Goal: Task Accomplishment & Management: Manage account settings

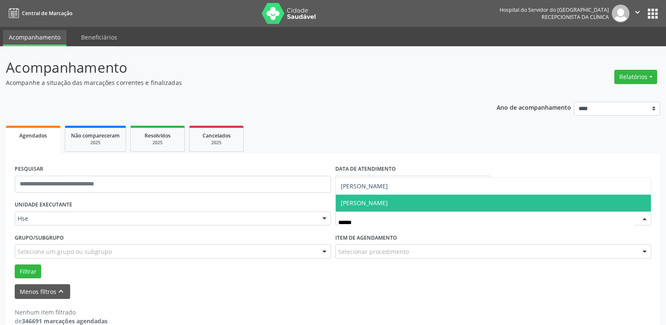
scroll to position [15, 0]
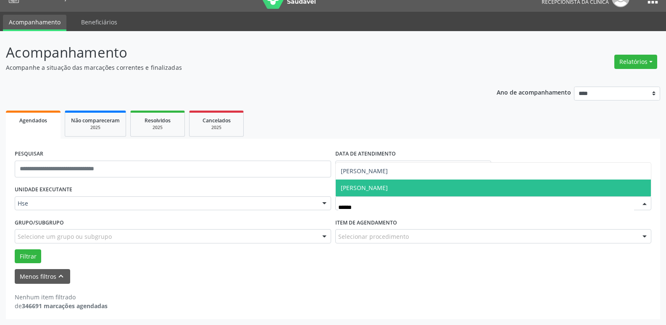
click at [414, 192] on span "[PERSON_NAME]" at bounding box center [494, 187] width 316 height 17
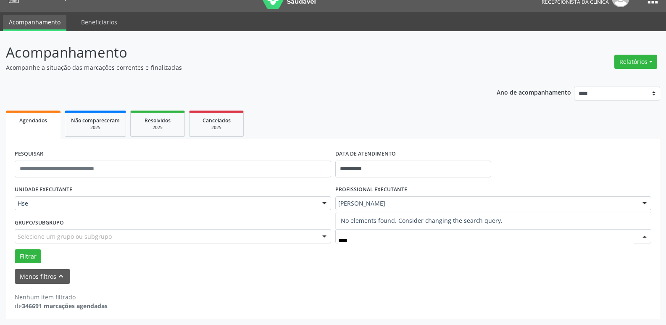
type input "***"
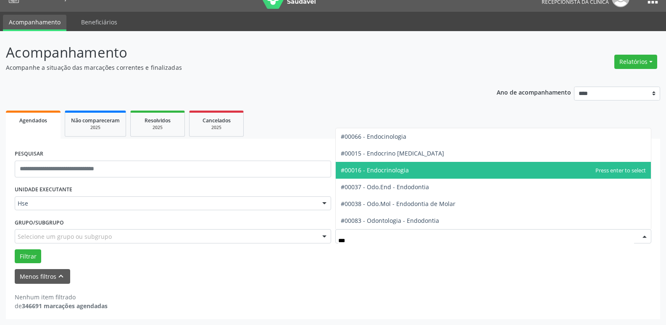
click at [381, 174] on span "#00016 - Endocrinologia" at bounding box center [375, 170] width 68 height 8
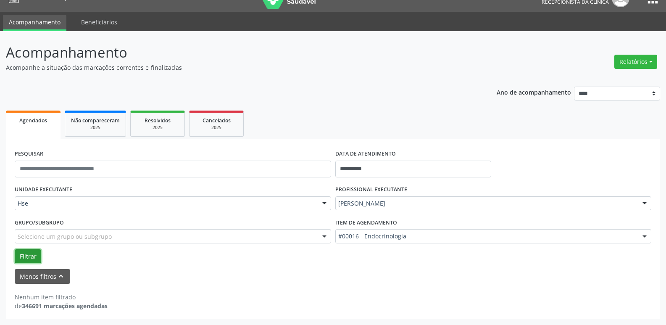
click at [26, 258] on button "Filtrar" at bounding box center [28, 256] width 26 height 14
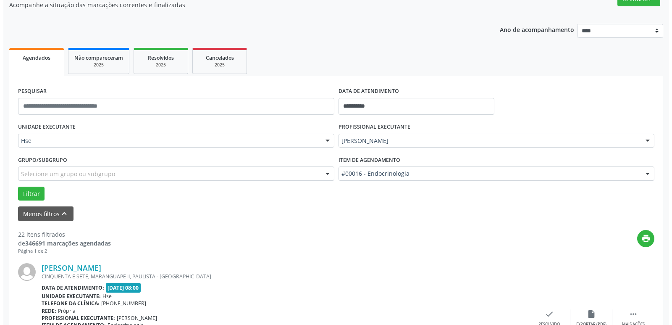
scroll to position [183, 0]
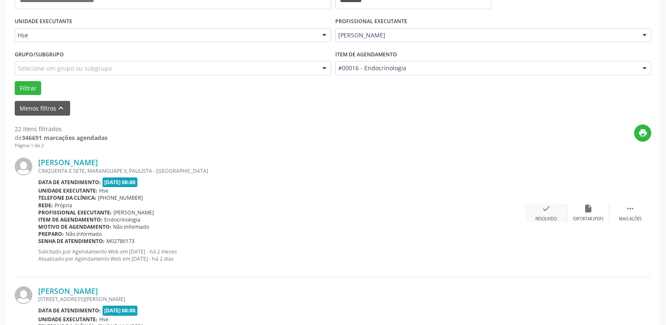
click at [540, 212] on div "check Resolvido" at bounding box center [546, 213] width 42 height 18
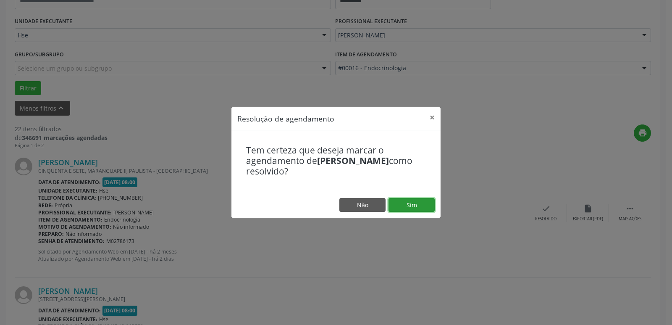
click at [418, 204] on button "Sim" at bounding box center [412, 205] width 46 height 14
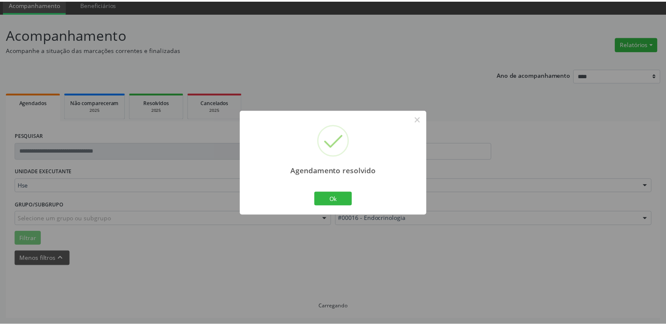
scroll to position [33, 0]
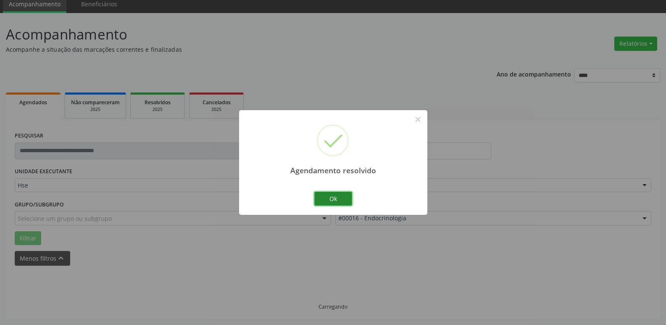
click at [343, 201] on button "Ok" at bounding box center [333, 199] width 38 height 14
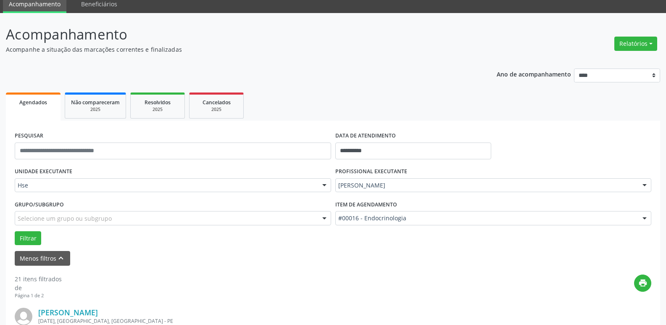
scroll to position [183, 0]
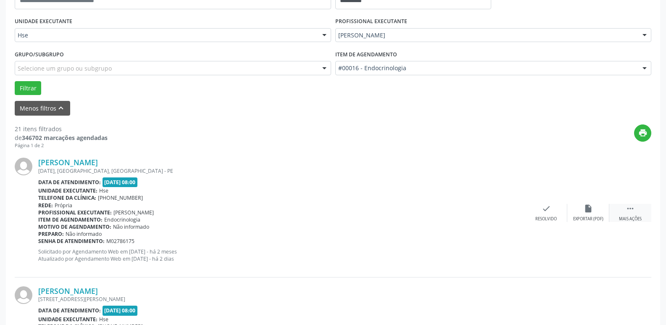
click at [629, 211] on icon "" at bounding box center [630, 208] width 9 height 9
click at [589, 210] on icon "alarm_off" at bounding box center [588, 208] width 9 height 9
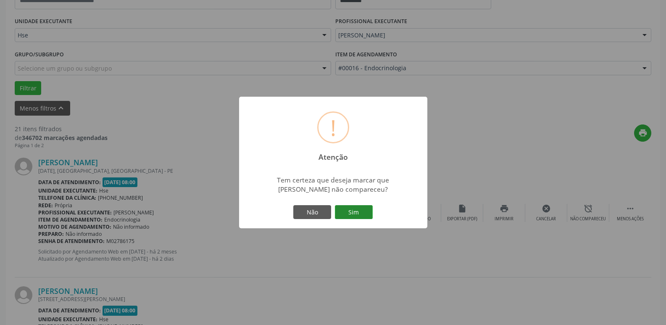
click at [357, 205] on button "Sim" at bounding box center [354, 212] width 38 height 14
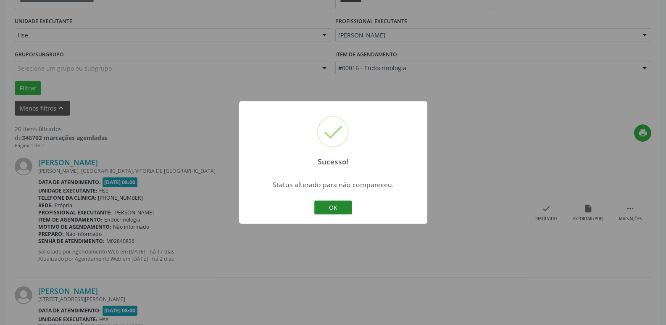
click at [341, 208] on button "OK" at bounding box center [333, 207] width 38 height 14
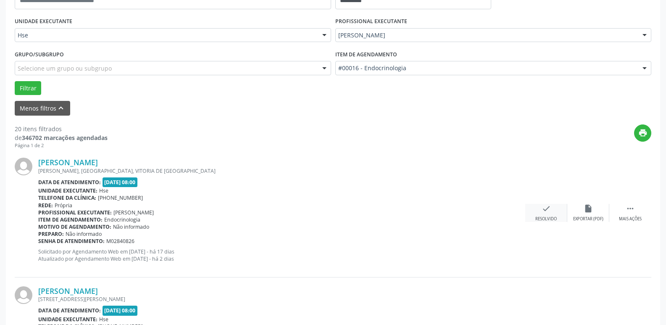
click at [548, 217] on div "Resolvido" at bounding box center [545, 219] width 21 height 6
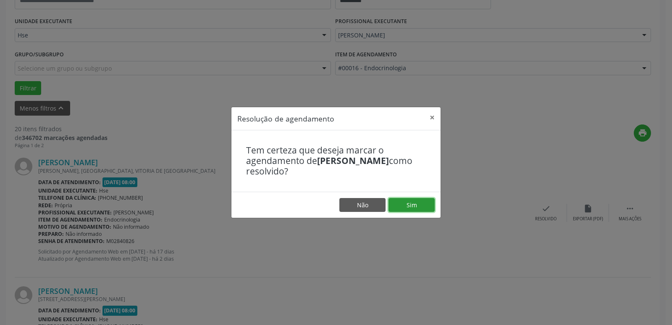
click at [420, 208] on button "Sim" at bounding box center [412, 205] width 46 height 14
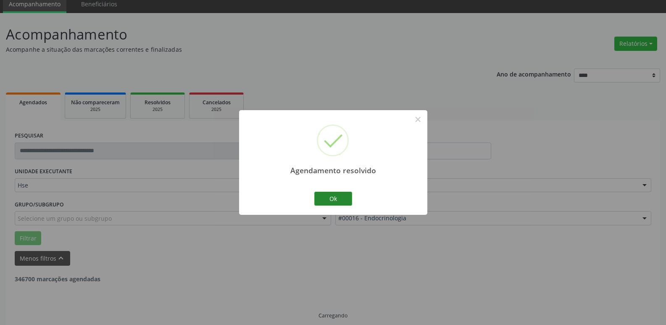
scroll to position [42, 0]
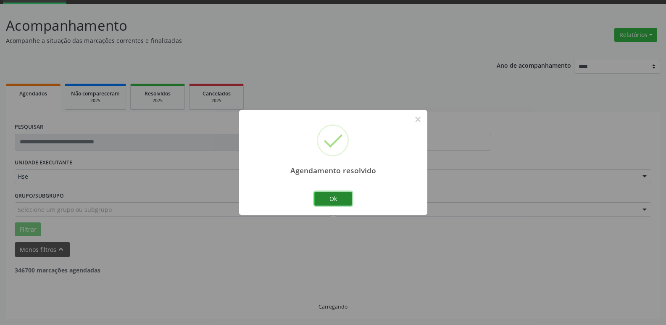
click at [336, 200] on button "Ok" at bounding box center [333, 199] width 38 height 14
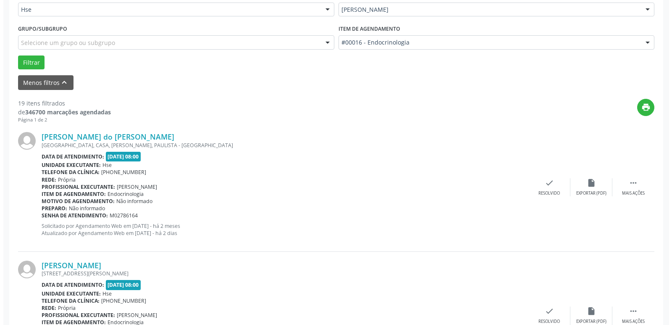
scroll to position [210, 0]
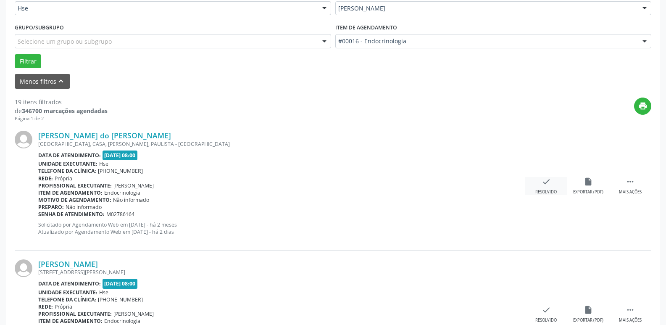
click at [547, 189] on div "check Resolvido" at bounding box center [546, 186] width 42 height 18
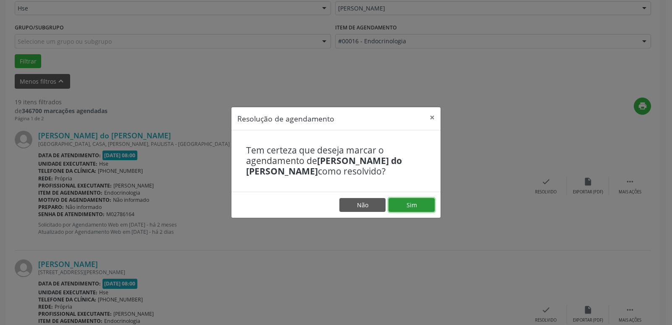
click at [406, 202] on button "Sim" at bounding box center [412, 205] width 46 height 14
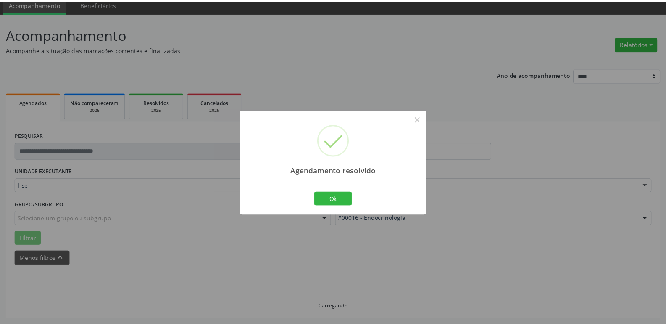
scroll to position [33, 0]
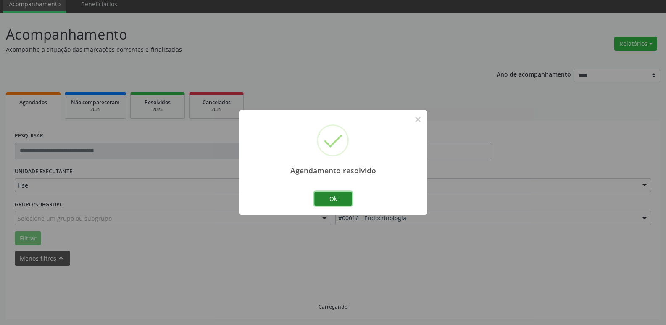
click at [338, 196] on button "Ok" at bounding box center [333, 199] width 38 height 14
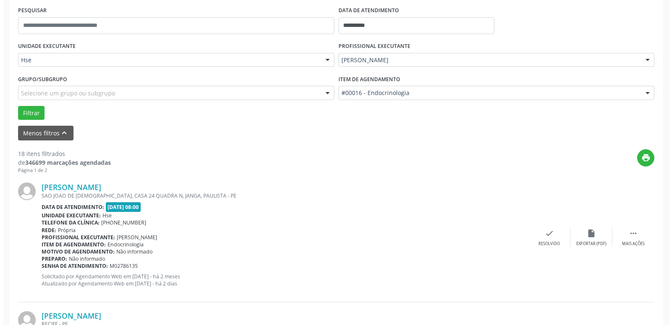
scroll to position [159, 0]
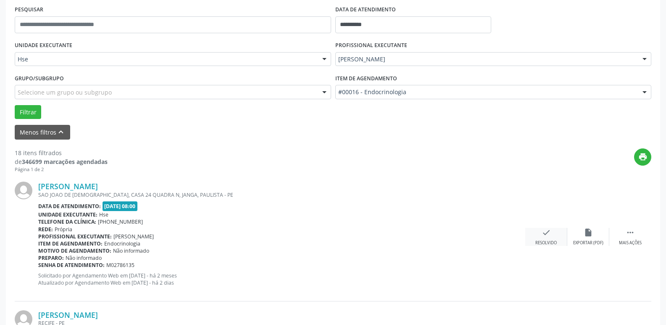
click at [543, 233] on icon "check" at bounding box center [546, 232] width 9 height 9
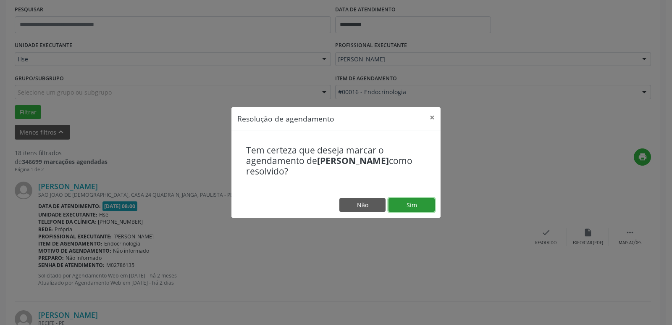
click at [416, 199] on button "Sim" at bounding box center [412, 205] width 46 height 14
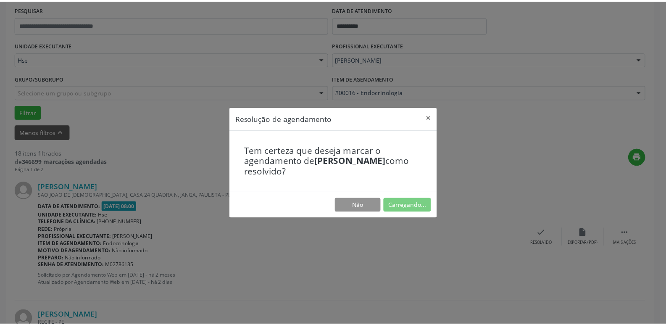
scroll to position [33, 0]
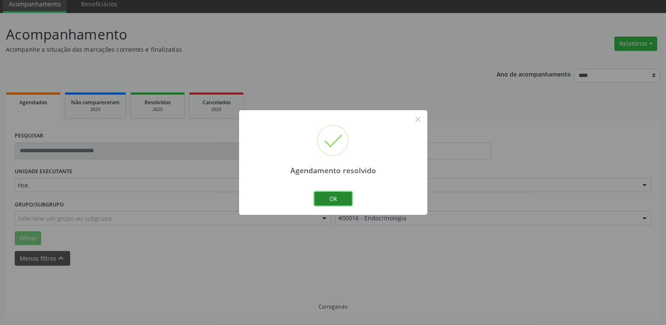
click at [342, 201] on button "Ok" at bounding box center [333, 199] width 38 height 14
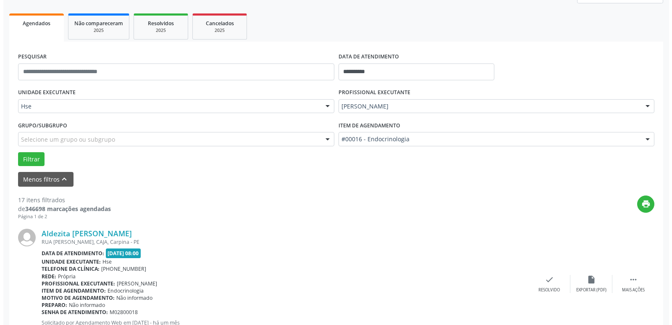
scroll to position [201, 0]
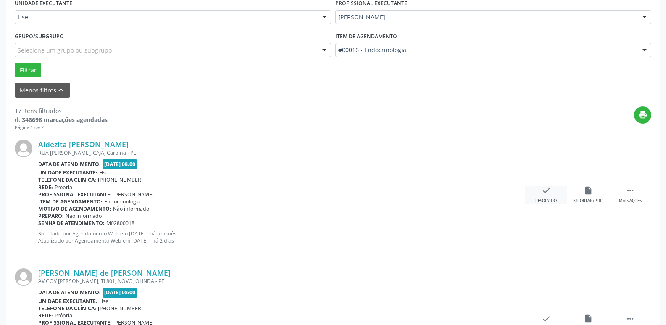
click at [550, 196] on div "check Resolvido" at bounding box center [546, 195] width 42 height 18
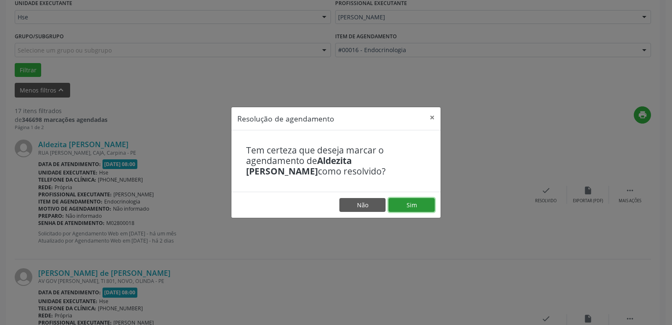
click at [419, 204] on button "Sim" at bounding box center [412, 205] width 46 height 14
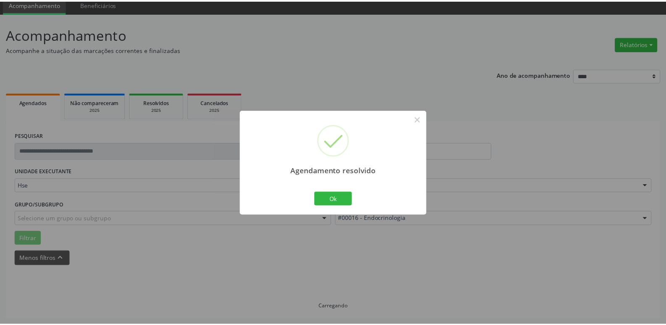
scroll to position [33, 0]
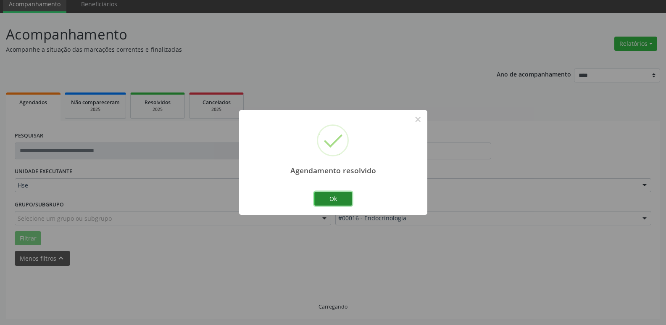
click at [336, 195] on button "Ok" at bounding box center [333, 199] width 38 height 14
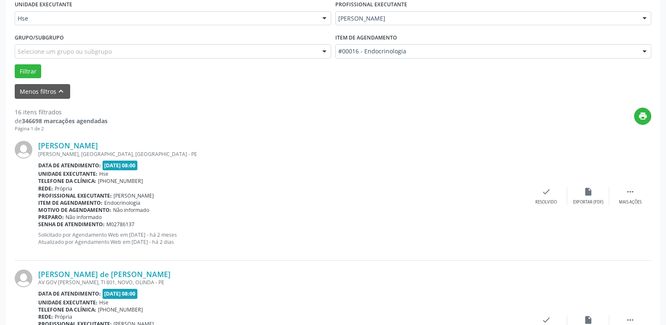
scroll to position [201, 0]
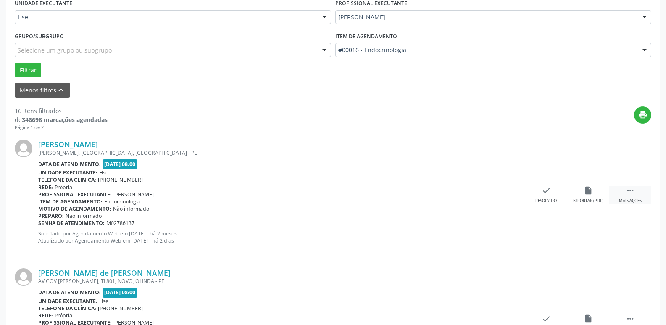
click at [633, 198] on div "Mais ações" at bounding box center [630, 201] width 23 height 6
click at [594, 195] on div "alarm_off Não compareceu" at bounding box center [588, 195] width 42 height 18
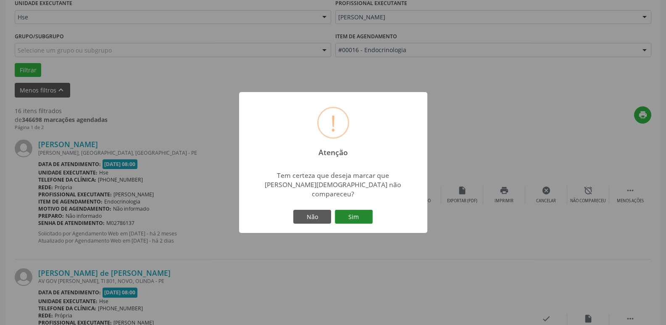
click at [363, 213] on button "Sim" at bounding box center [354, 217] width 38 height 14
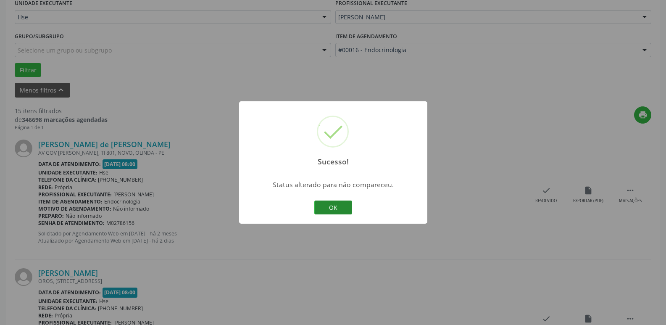
click at [339, 209] on button "OK" at bounding box center [333, 207] width 38 height 14
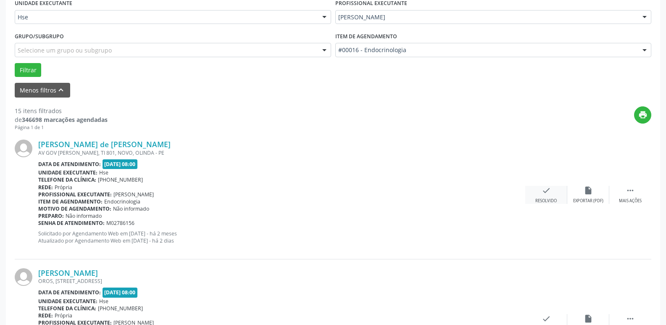
click at [549, 191] on icon "check" at bounding box center [546, 190] width 9 height 9
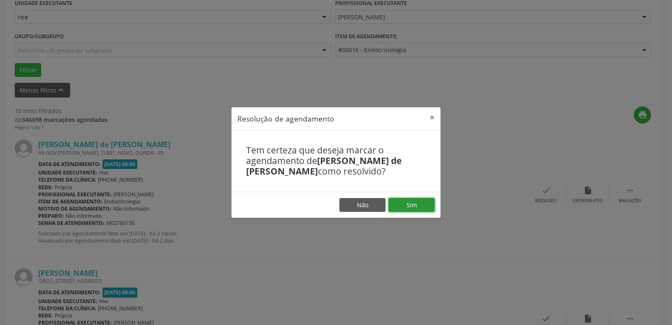
click at [423, 202] on button "Sim" at bounding box center [412, 205] width 46 height 14
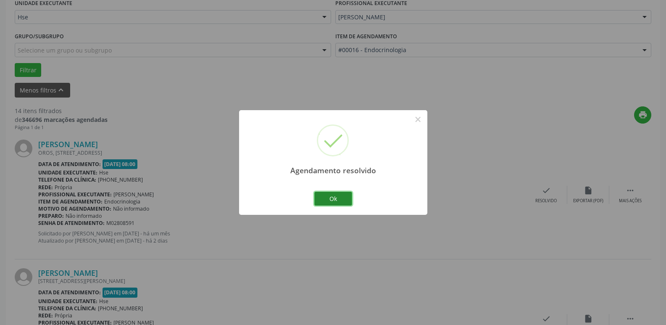
click at [336, 196] on button "Ok" at bounding box center [333, 199] width 38 height 14
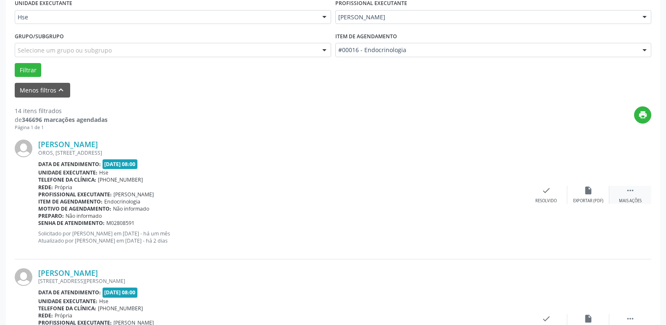
click at [633, 195] on icon "" at bounding box center [630, 190] width 9 height 9
click at [585, 192] on icon "alarm_off" at bounding box center [588, 190] width 9 height 9
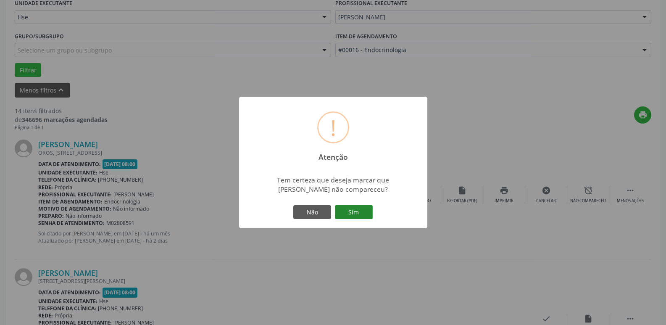
click at [364, 209] on button "Sim" at bounding box center [354, 212] width 38 height 14
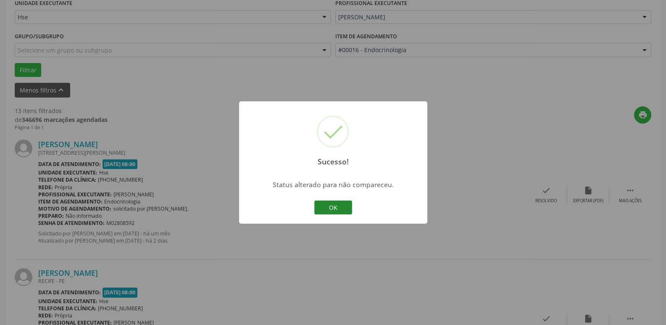
click at [331, 208] on button "OK" at bounding box center [333, 207] width 38 height 14
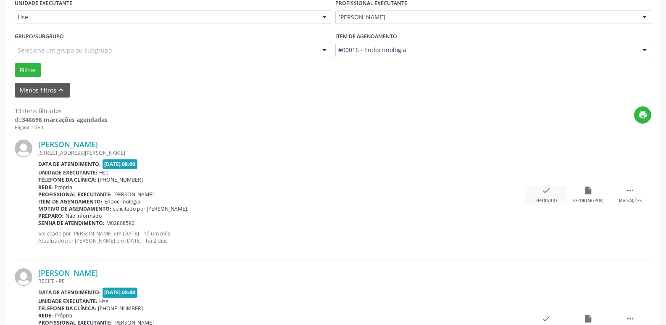
click at [547, 197] on div "check Resolvido" at bounding box center [546, 195] width 42 height 18
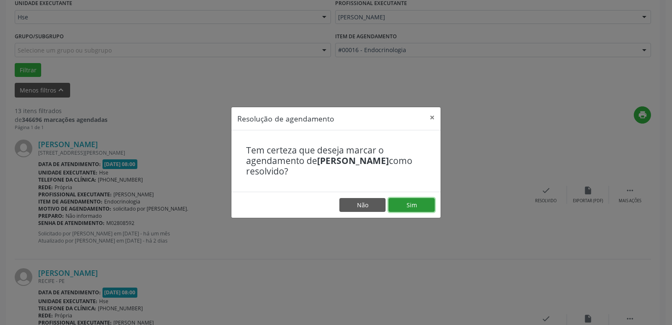
click at [421, 206] on button "Sim" at bounding box center [412, 205] width 46 height 14
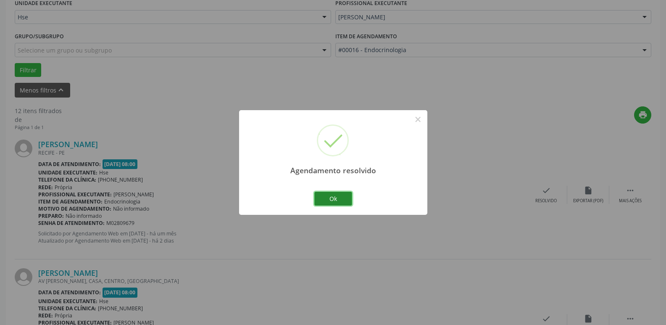
click at [334, 196] on button "Ok" at bounding box center [333, 199] width 38 height 14
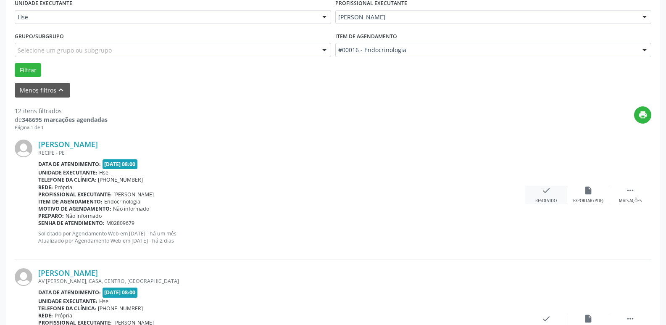
click at [554, 196] on div "check Resolvido" at bounding box center [546, 195] width 42 height 18
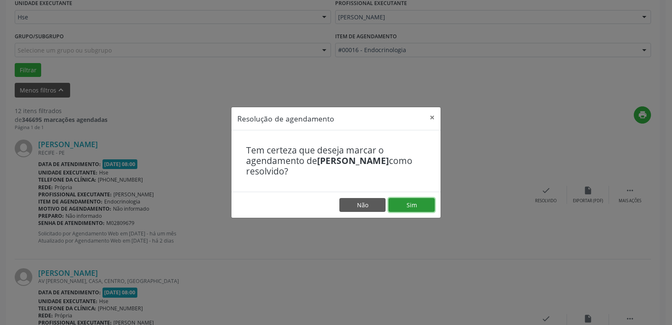
click at [410, 204] on button "Sim" at bounding box center [412, 205] width 46 height 14
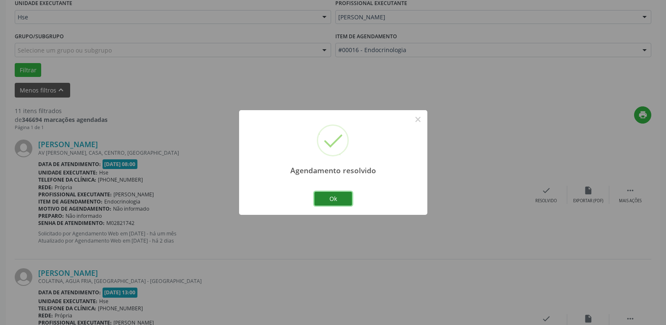
click at [331, 204] on button "Ok" at bounding box center [333, 199] width 38 height 14
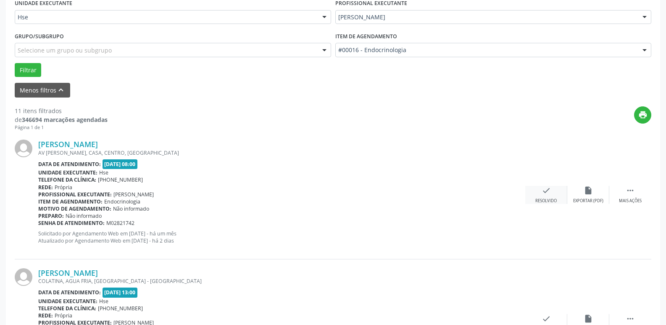
click at [543, 197] on div "check Resolvido" at bounding box center [546, 195] width 42 height 18
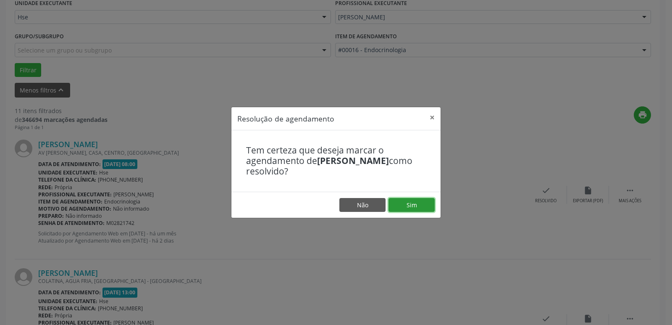
click at [413, 206] on button "Sim" at bounding box center [412, 205] width 46 height 14
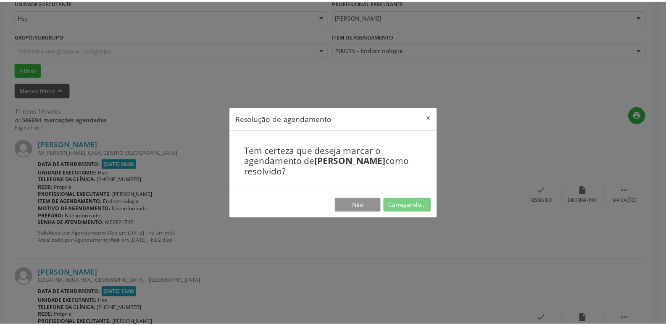
scroll to position [33, 0]
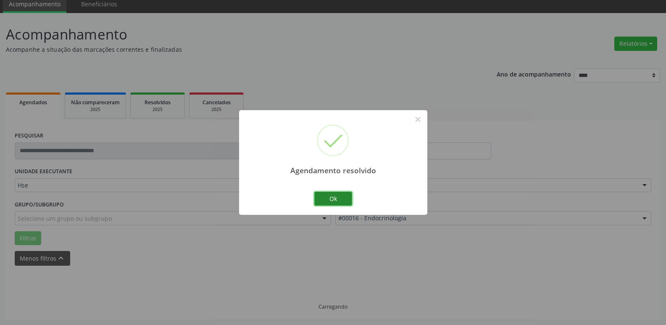
click at [340, 196] on button "Ok" at bounding box center [333, 199] width 38 height 14
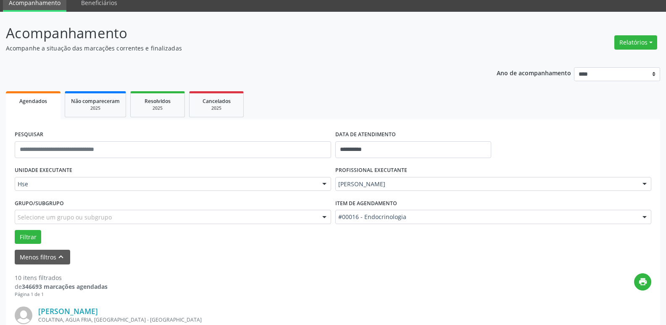
scroll to position [0, 0]
